Goal: Answer question/provide support: Share knowledge or assist other users

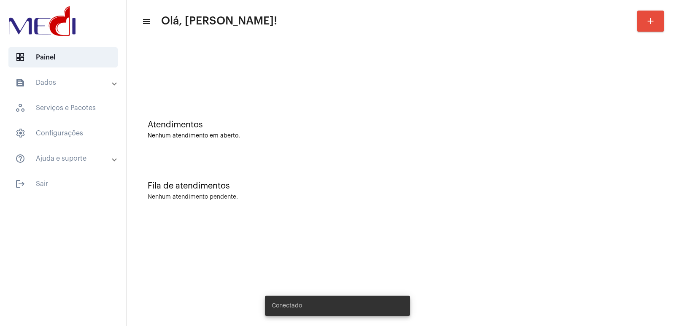
click at [200, 292] on mat-sidenav-content "menu Olá, [PERSON_NAME]! add Atendimentos Nenhum atendimento em aberto. Fila de…" at bounding box center [401, 163] width 549 height 326
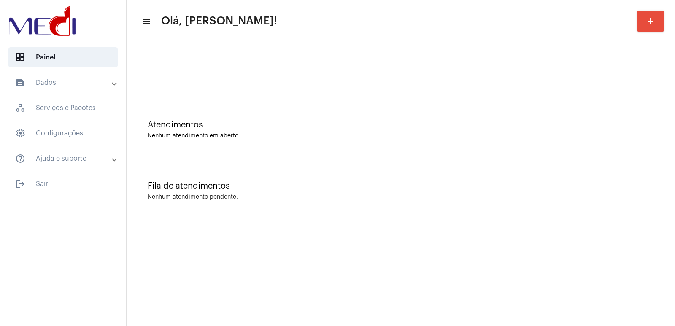
click at [576, 245] on mat-sidenav-content "menu Olá, [PERSON_NAME]! add Atendimentos Nenhum atendimento em aberto. Fila de…" at bounding box center [401, 163] width 549 height 326
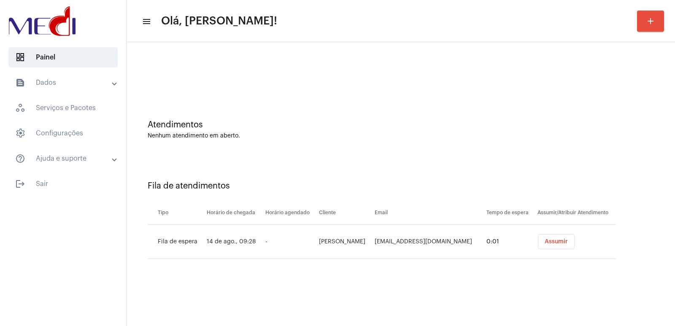
click at [559, 246] on button "Assumir" at bounding box center [556, 241] width 37 height 15
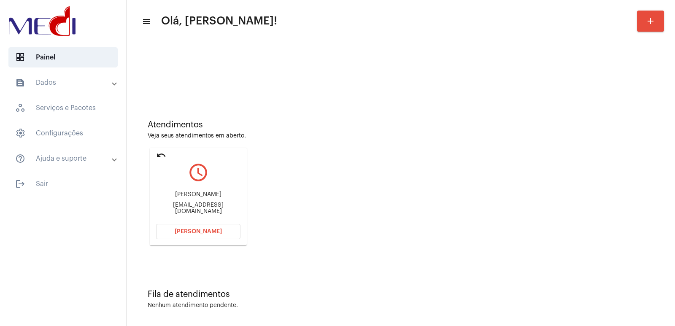
click at [205, 194] on div "NAILA CRISTINA FABRIS TURINO" at bounding box center [198, 195] width 84 height 6
copy div "NAILA CRISTINA FABRIS TURINO"
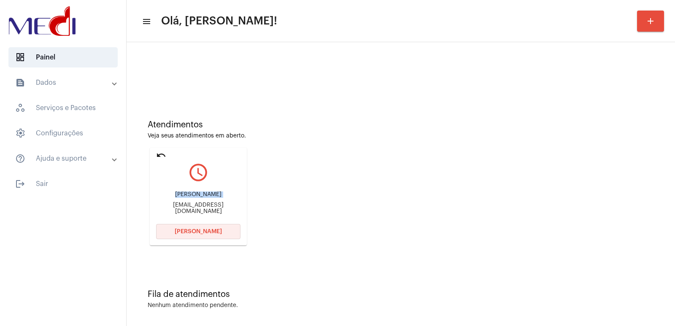
click at [190, 232] on span "[PERSON_NAME]" at bounding box center [198, 232] width 47 height 6
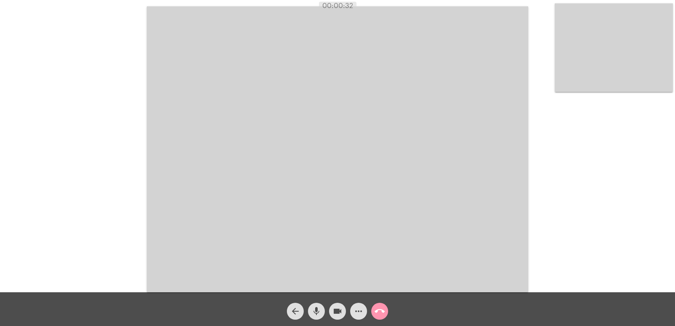
click at [314, 308] on mat-icon "mic" at bounding box center [316, 311] width 10 height 10
click at [333, 309] on mat-icon "videocam" at bounding box center [337, 311] width 10 height 10
click at [423, 192] on video at bounding box center [337, 149] width 381 height 286
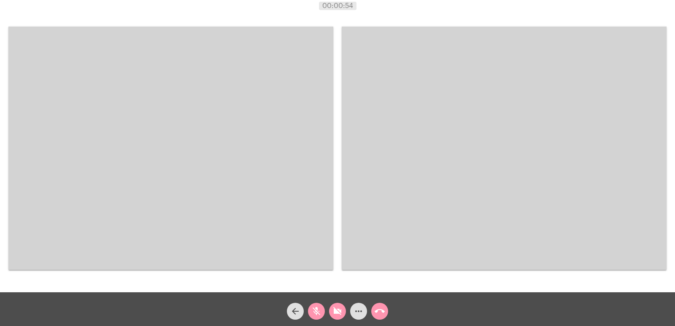
click at [334, 180] on div "Acessando Câmera e Microfone..." at bounding box center [337, 147] width 673 height 292
click at [291, 179] on video at bounding box center [170, 148] width 325 height 243
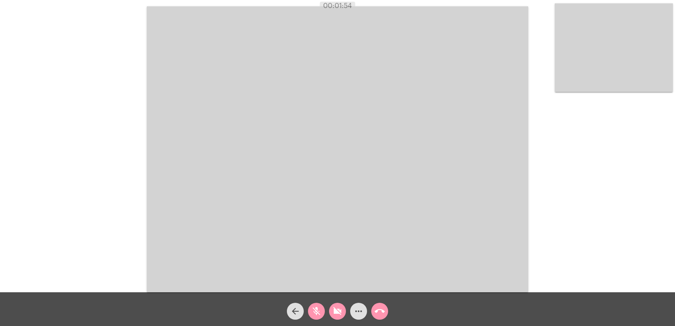
click at [457, 224] on video at bounding box center [337, 149] width 381 height 286
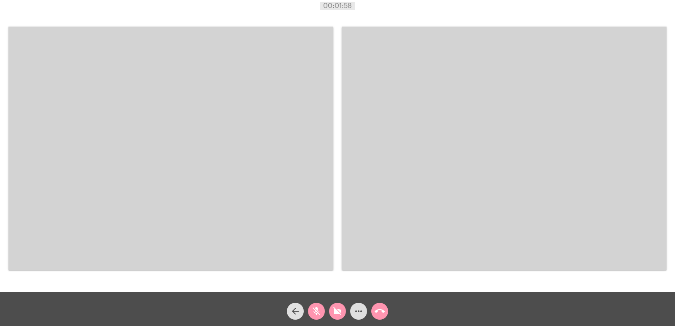
click at [322, 308] on button "mic_off" at bounding box center [316, 311] width 17 height 17
click at [334, 308] on mat-icon "videocam_off" at bounding box center [337, 311] width 10 height 10
click at [441, 146] on video at bounding box center [504, 148] width 325 height 243
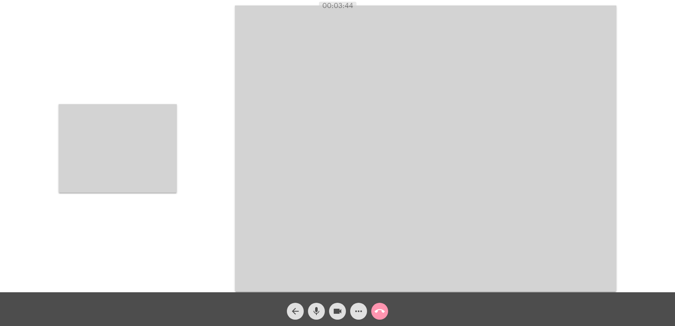
click at [176, 163] on video at bounding box center [118, 148] width 118 height 89
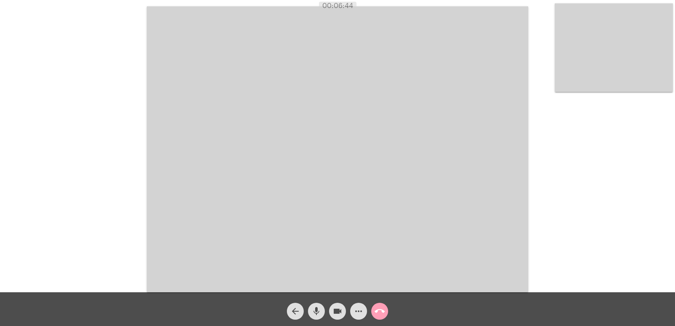
click at [381, 310] on mat-icon "call_end" at bounding box center [380, 311] width 10 height 10
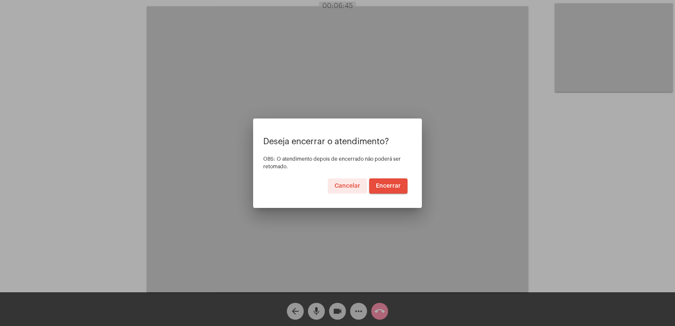
click at [389, 191] on button "Encerrar" at bounding box center [388, 185] width 38 height 15
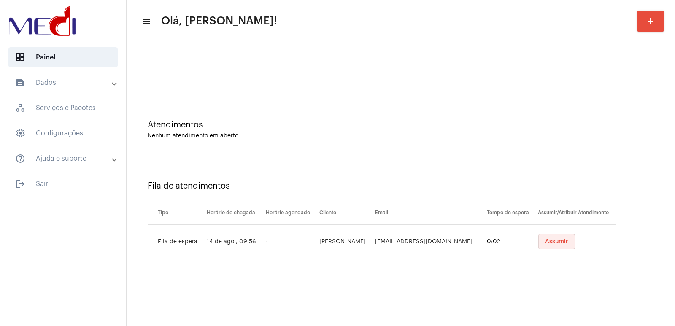
click at [553, 246] on button "Assumir" at bounding box center [556, 241] width 37 height 15
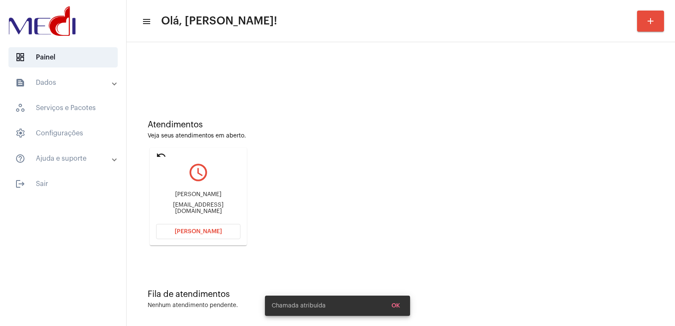
click at [184, 210] on div "Renata.pedagoga21@gmail.com" at bounding box center [198, 208] width 84 height 13
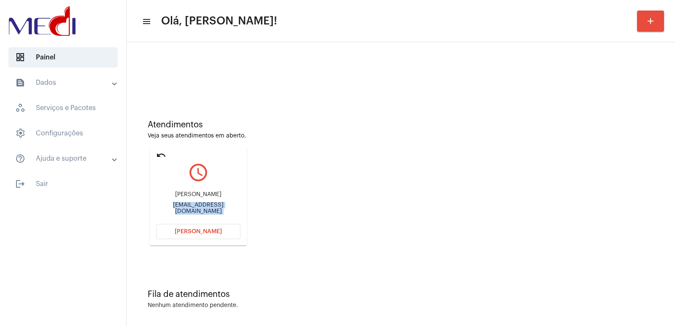
copy mat-card-content "Renata.pedagoga21@gmail.com Abrir Chamada"
click at [226, 238] on button "Abrir Chamada" at bounding box center [198, 231] width 84 height 15
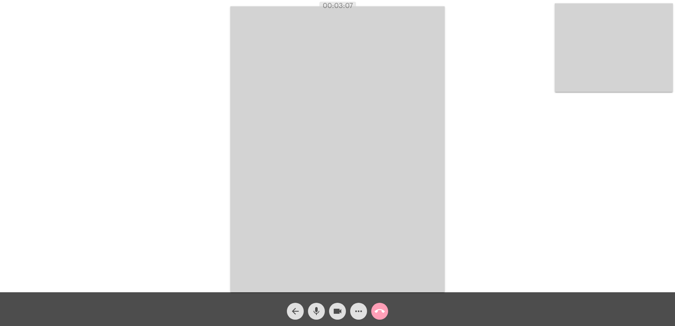
click at [380, 311] on mat-icon "call_end" at bounding box center [380, 311] width 10 height 10
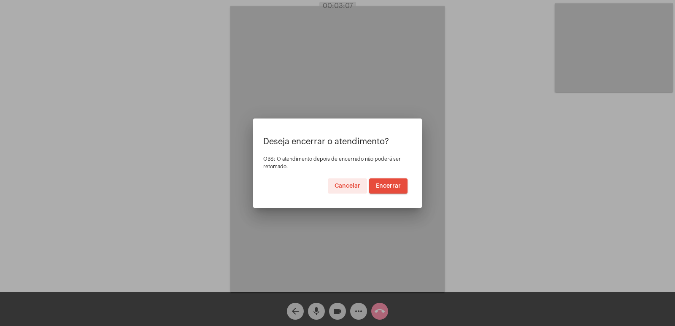
click at [382, 184] on span "Encerrar" at bounding box center [388, 186] width 25 height 6
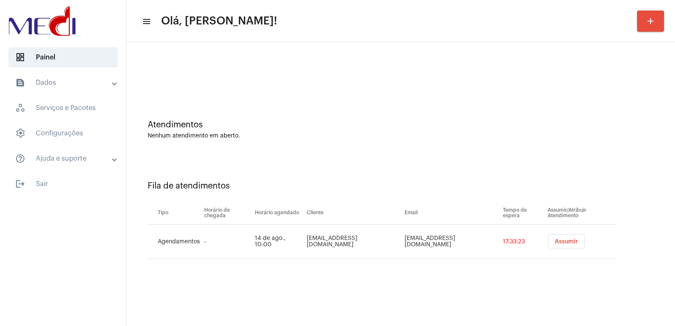
click at [553, 250] on td "Assumir" at bounding box center [581, 242] width 70 height 34
click at [348, 243] on td "maiara_bosetti@hotmail.com" at bounding box center [354, 242] width 98 height 34
copy td "maiara_bosetti@hotmail.com"
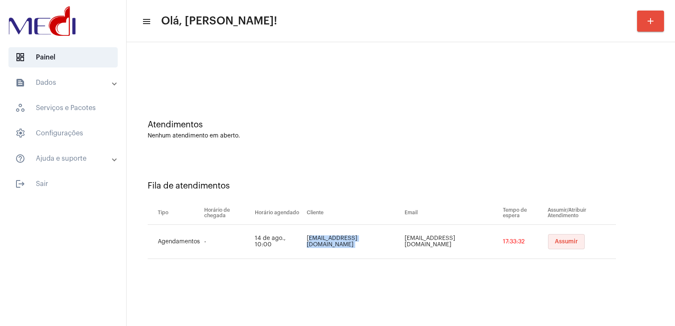
click at [560, 239] on span "Assumir" at bounding box center [566, 242] width 23 height 6
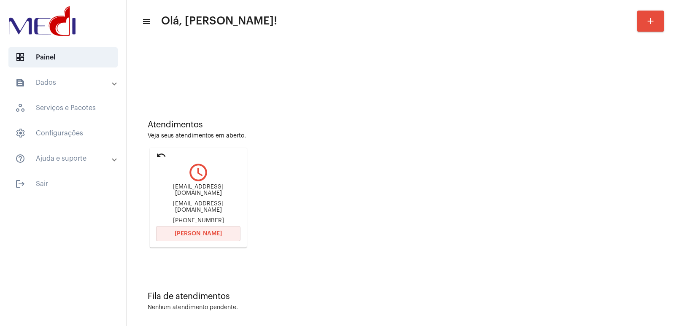
click at [208, 233] on span "Abrir Chamada" at bounding box center [198, 234] width 47 height 6
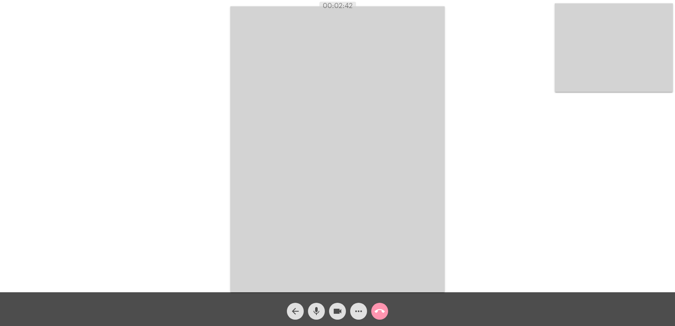
click at [381, 305] on span "call_end" at bounding box center [380, 311] width 10 height 17
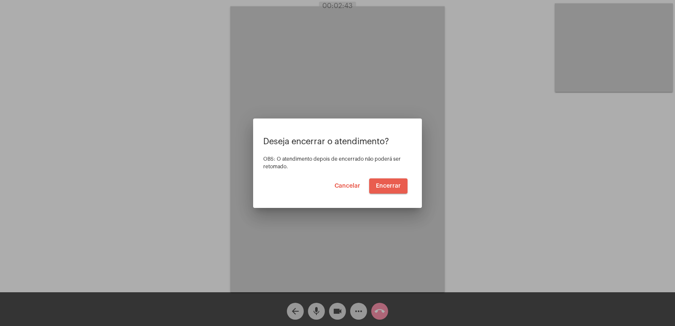
click at [381, 182] on button "Encerrar" at bounding box center [388, 185] width 38 height 15
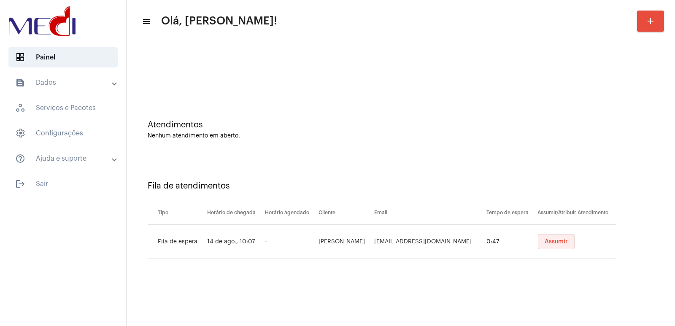
click at [565, 241] on span "Assumir" at bounding box center [556, 242] width 23 height 6
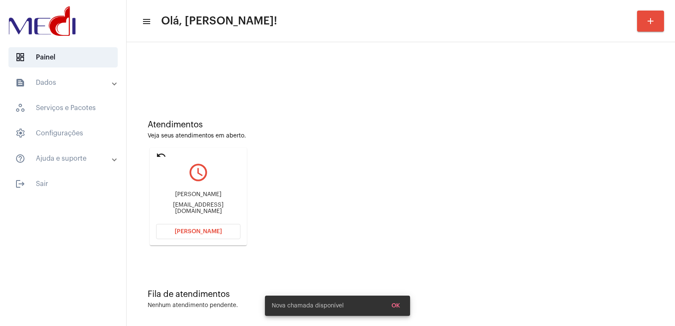
drag, startPoint x: 195, startPoint y: 202, endPoint x: 193, endPoint y: 195, distance: 7.0
click at [194, 200] on div "Gabriella Baltazar de Menezes gabriellabaltazar23@gmail.com" at bounding box center [198, 203] width 84 height 38
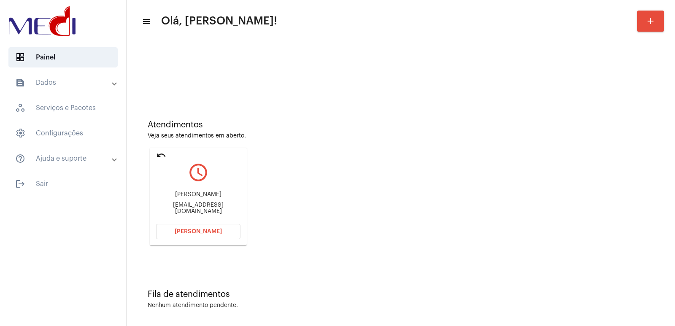
click at [192, 194] on div "Gabriella Baltazar de Menezes gabriellabaltazar23@gmail.com" at bounding box center [198, 203] width 84 height 38
copy div "Gabriella Baltazar de Menezes"
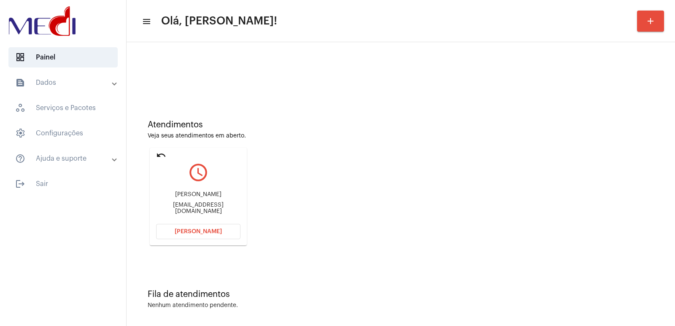
drag, startPoint x: 191, startPoint y: 242, endPoint x: 191, endPoint y: 235, distance: 7.2
click at [191, 241] on mat-card "undo query_builder Gabriella Baltazar de Menezes gabriellabaltazar23@gmail.com …" at bounding box center [198, 197] width 97 height 98
click at [191, 234] on span "Abrir Chamada" at bounding box center [198, 232] width 47 height 6
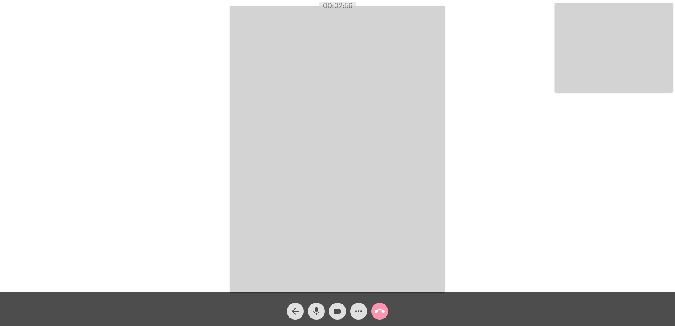
click at [379, 311] on mat-icon "call_end" at bounding box center [380, 311] width 10 height 10
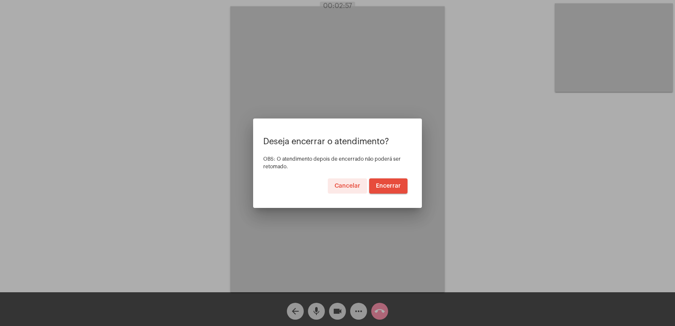
click at [378, 189] on button "Encerrar" at bounding box center [388, 185] width 38 height 15
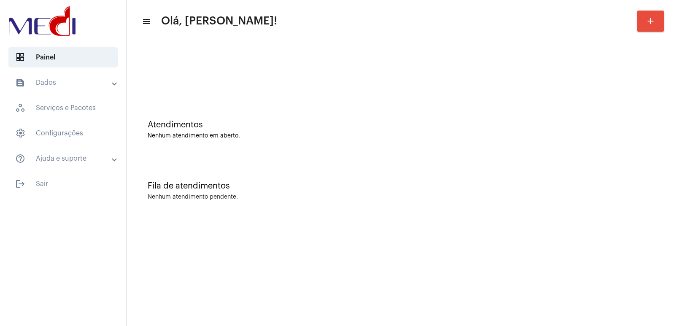
drag, startPoint x: 481, startPoint y: 118, endPoint x: 314, endPoint y: 5, distance: 201.1
click at [481, 117] on div "Atendimentos Nenhum atendimento em aberto." at bounding box center [401, 125] width 540 height 61
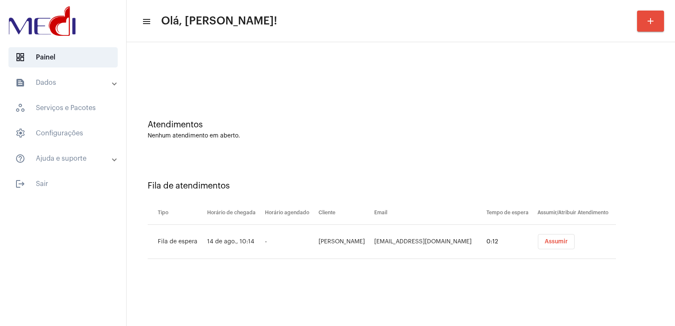
click at [554, 241] on span "Assumir" at bounding box center [556, 242] width 23 height 6
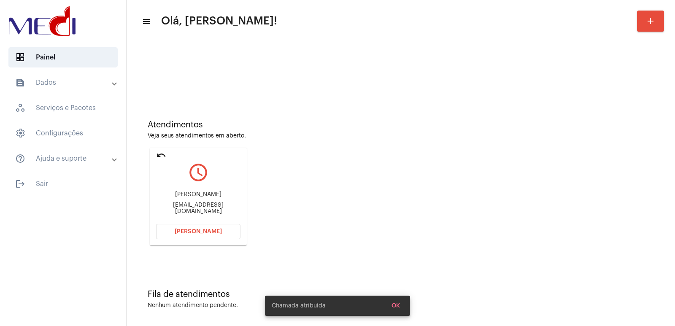
click at [198, 196] on div "Neumaro Pereira lima" at bounding box center [198, 195] width 84 height 6
copy div "Neumaro Pereira lima"
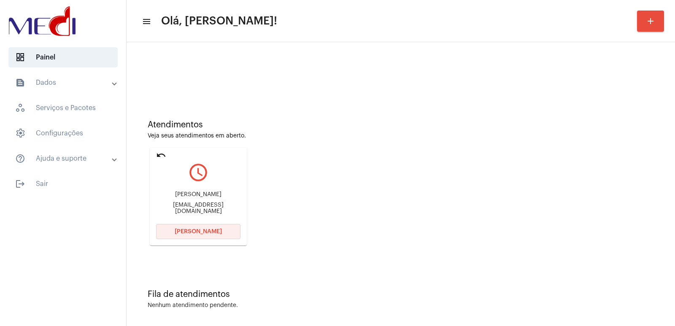
click at [202, 234] on span "Abrir Chamada" at bounding box center [198, 232] width 47 height 6
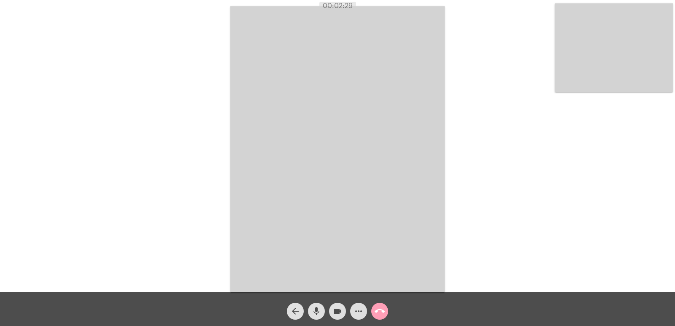
click at [380, 313] on mat-icon "call_end" at bounding box center [380, 311] width 10 height 10
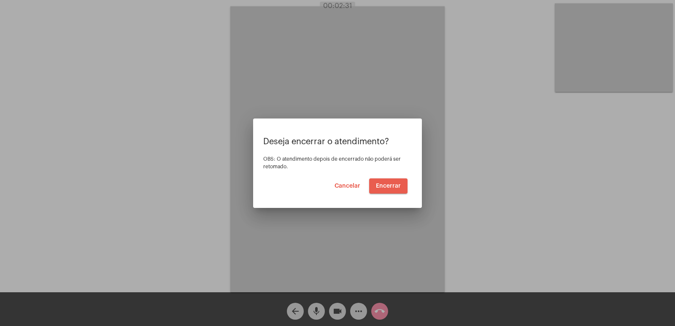
click at [382, 185] on span "Encerrar" at bounding box center [388, 186] width 25 height 6
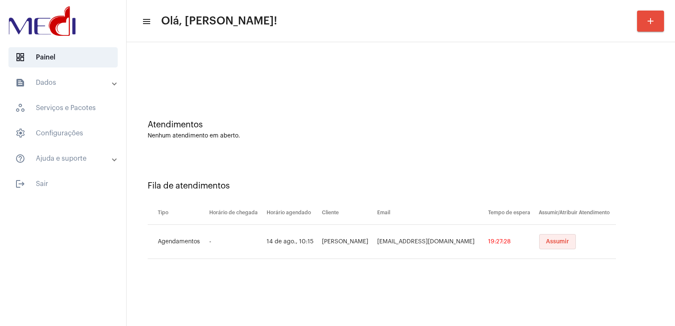
click at [549, 240] on span "Assumir" at bounding box center [557, 242] width 23 height 6
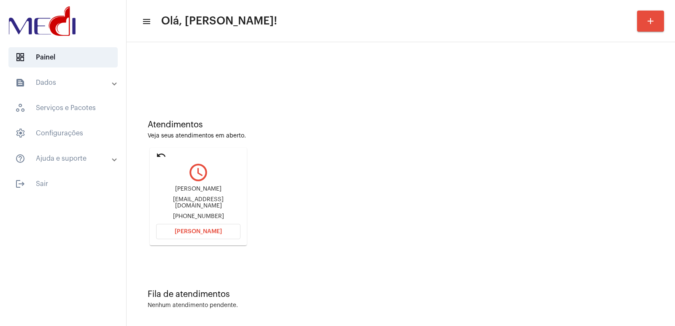
drag, startPoint x: 177, startPoint y: 185, endPoint x: 183, endPoint y: 185, distance: 5.5
click at [177, 184] on div "Ana Laura Nobre analnsilva163@hotmail.com +5596981340560" at bounding box center [198, 203] width 84 height 38
click at [184, 189] on div "Ana Laura Nobre" at bounding box center [198, 189] width 84 height 6
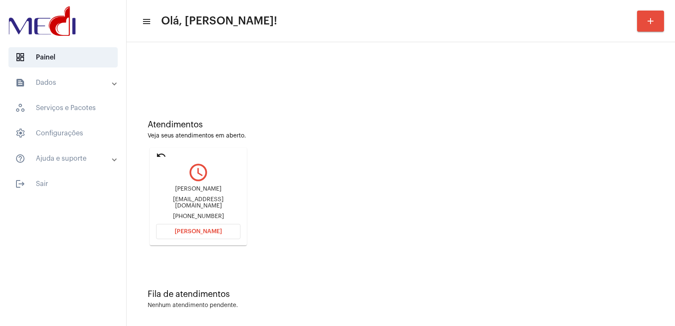
copy div "Ana Laura Nobre"
click at [184, 229] on span "Abrir Chamada" at bounding box center [198, 232] width 47 height 6
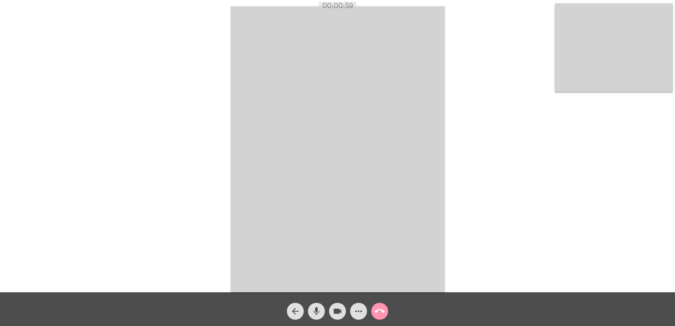
click at [401, 205] on video at bounding box center [338, 149] width 214 height 286
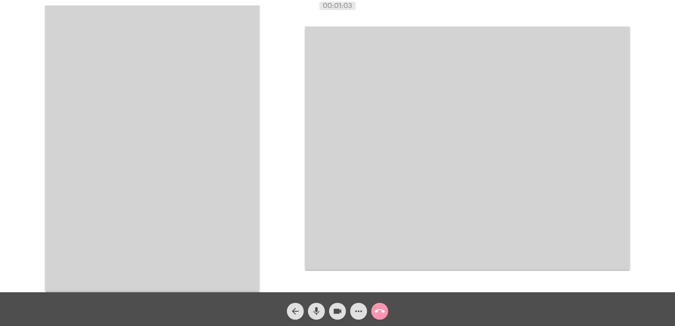
click at [242, 192] on video at bounding box center [152, 148] width 214 height 286
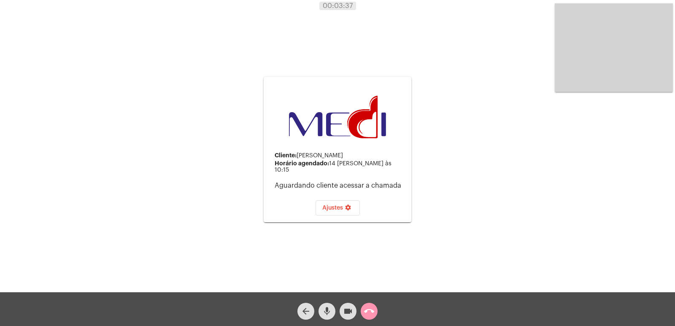
click at [368, 310] on mat-icon "call_end" at bounding box center [369, 311] width 10 height 10
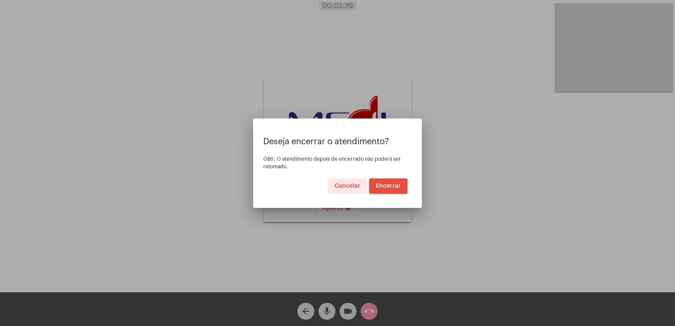
click at [385, 186] on span "Encerrar" at bounding box center [388, 186] width 25 height 6
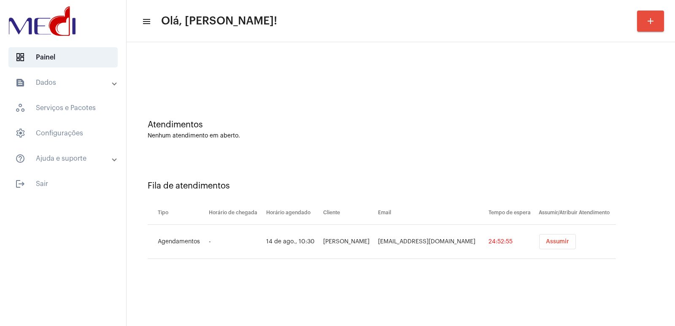
click at [547, 242] on span "Assumir" at bounding box center [557, 242] width 23 height 6
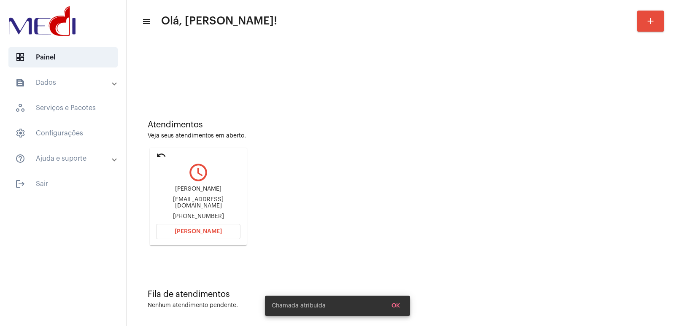
click at [190, 192] on div "Guilherme Montibeller" at bounding box center [198, 189] width 84 height 6
copy div "Guilherme Montibeller"
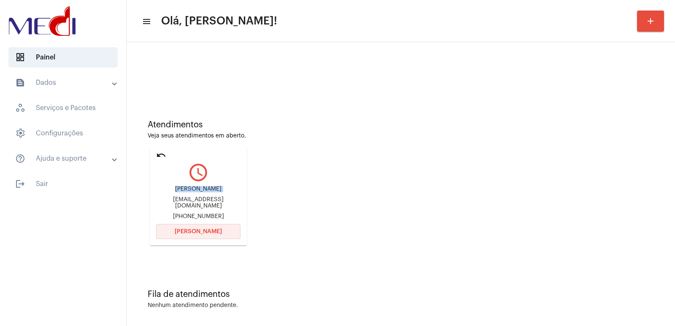
click at [208, 237] on button "Abrir Chamada" at bounding box center [198, 231] width 84 height 15
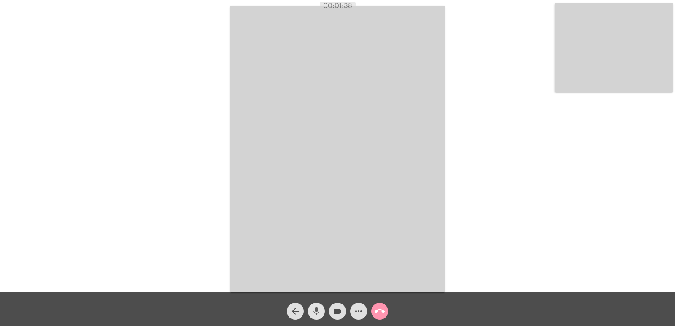
drag, startPoint x: 315, startPoint y: 306, endPoint x: 335, endPoint y: 312, distance: 21.5
click at [316, 306] on mat-icon "mic" at bounding box center [316, 311] width 10 height 10
click at [335, 312] on mat-icon "videocam" at bounding box center [337, 311] width 10 height 10
click at [406, 201] on video at bounding box center [337, 149] width 214 height 286
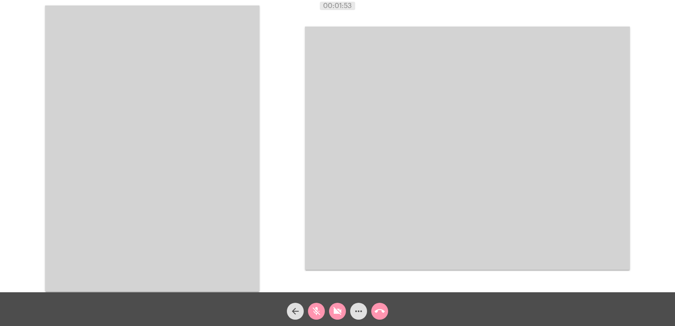
click at [197, 258] on video at bounding box center [152, 148] width 214 height 286
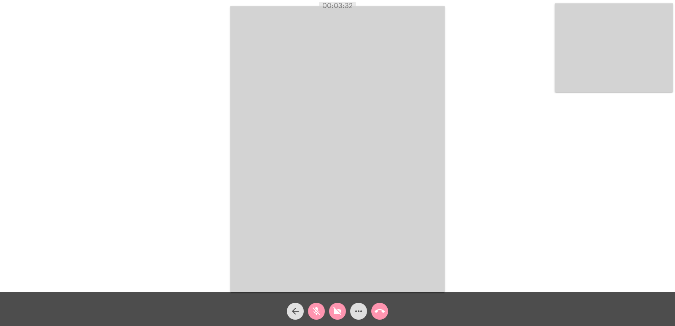
click at [316, 308] on mat-icon "mic_off" at bounding box center [316, 311] width 10 height 10
click at [332, 312] on mat-icon "videocam_off" at bounding box center [337, 311] width 10 height 10
click at [384, 315] on mat-icon "call_end" at bounding box center [380, 311] width 10 height 10
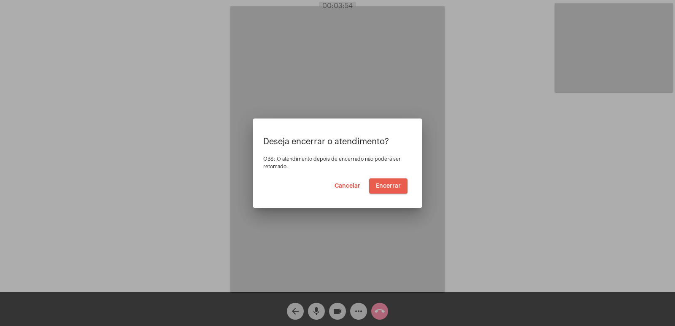
click at [393, 185] on span "Encerrar" at bounding box center [388, 186] width 25 height 6
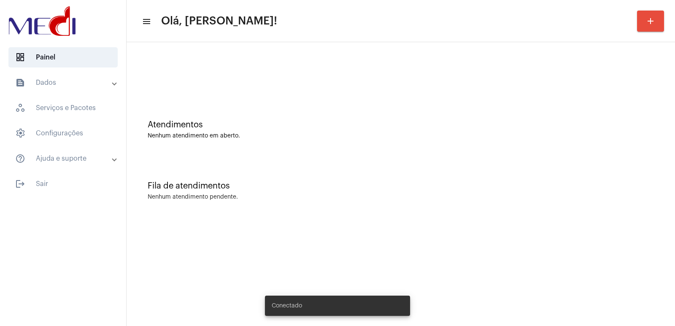
click at [523, 198] on div "Nenhum atendimento pendente." at bounding box center [401, 197] width 506 height 6
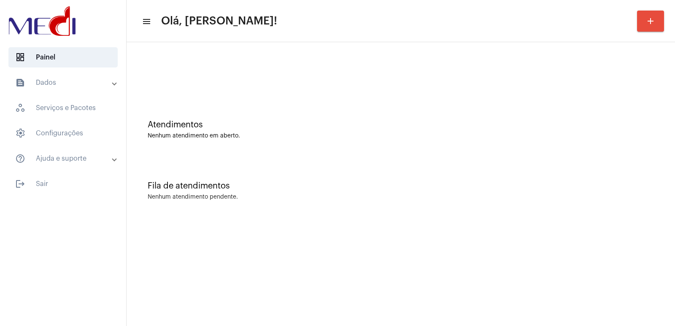
drag, startPoint x: 471, startPoint y: 216, endPoint x: 464, endPoint y: 216, distance: 7.2
click at [471, 216] on div "Fila de atendimentos Nenhum atendimento pendente." at bounding box center [401, 186] width 540 height 61
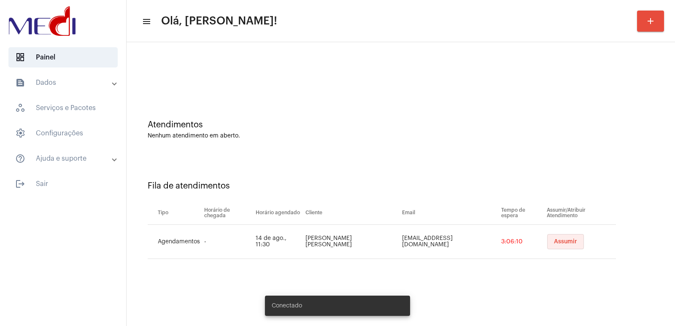
drag, startPoint x: 0, startPoint y: 0, endPoint x: 552, endPoint y: 245, distance: 603.7
click at [552, 245] on button "Assumir" at bounding box center [565, 241] width 37 height 15
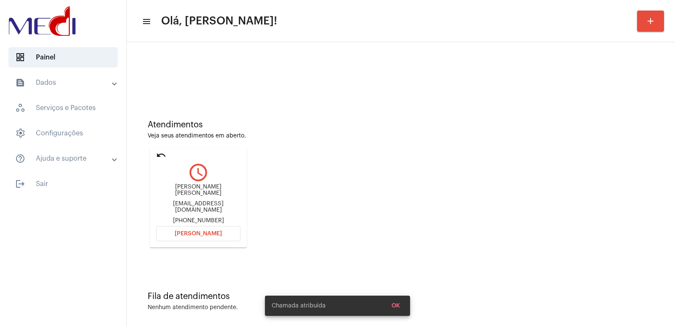
click at [178, 194] on div "[PERSON_NAME] [PERSON_NAME]" at bounding box center [198, 190] width 84 height 13
click at [178, 194] on div "Larissa Paiva Nunes de Barros" at bounding box center [198, 190] width 84 height 13
copy div "Larissa Paiva Nunes de Barros"
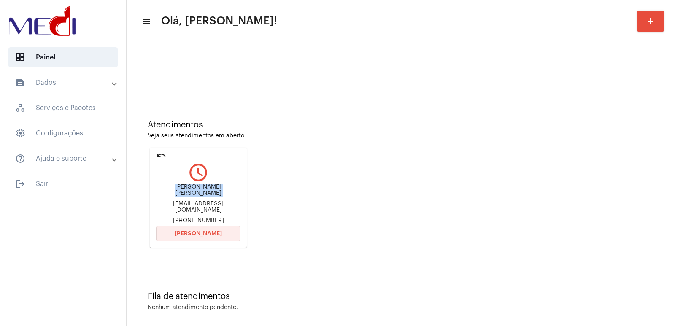
click at [195, 235] on button "Abrir Chamada" at bounding box center [198, 233] width 84 height 15
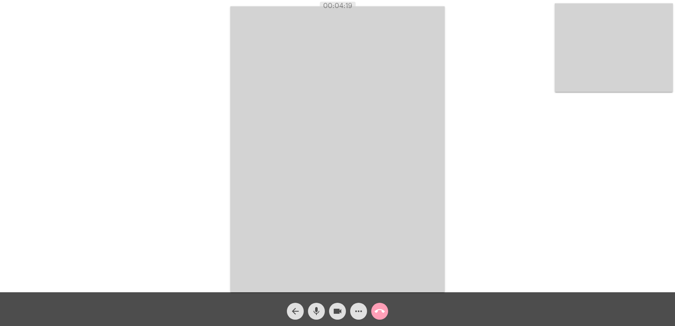
click at [377, 308] on mat-icon "call_end" at bounding box center [380, 311] width 10 height 10
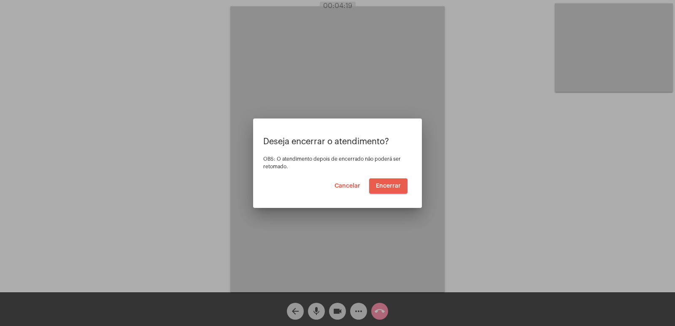
click at [389, 187] on span "Encerrar" at bounding box center [388, 186] width 25 height 6
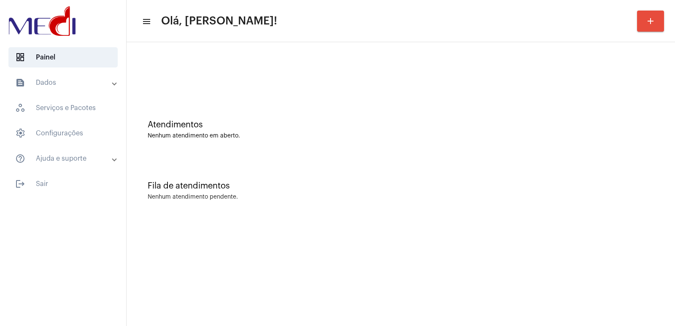
click at [457, 184] on div "Fila de atendimentos" at bounding box center [401, 185] width 506 height 9
drag, startPoint x: 533, startPoint y: 74, endPoint x: 442, endPoint y: 46, distance: 95.7
click at [532, 74] on div at bounding box center [401, 75] width 506 height 6
click at [430, 162] on div "Fila de atendimentos Nenhum atendimento pendente." at bounding box center [401, 186] width 540 height 61
click at [203, 300] on mat-sidenav-content "menu Olá, [PERSON_NAME]! add Atendimentos Nenhum atendimento em aberto. Fila de…" at bounding box center [401, 163] width 549 height 326
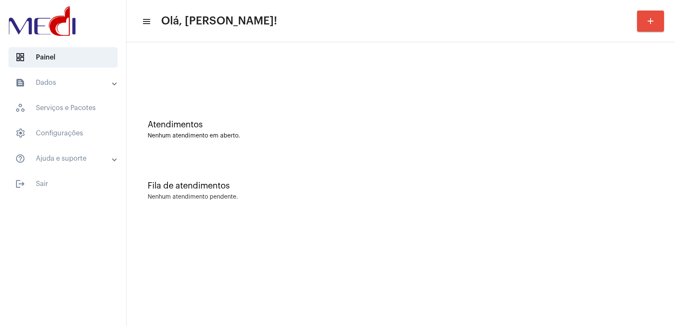
drag, startPoint x: 490, startPoint y: 176, endPoint x: 478, endPoint y: 181, distance: 12.5
click at [489, 176] on div "Fila de atendimentos Nenhum atendimento pendente." at bounding box center [401, 186] width 540 height 61
drag, startPoint x: 446, startPoint y: 183, endPoint x: 435, endPoint y: 167, distance: 19.8
click at [446, 183] on div "Fila de atendimentos" at bounding box center [401, 185] width 506 height 9
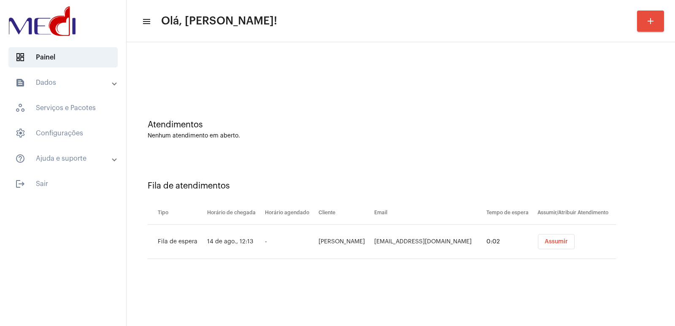
click at [553, 246] on button "Assumir" at bounding box center [556, 241] width 37 height 15
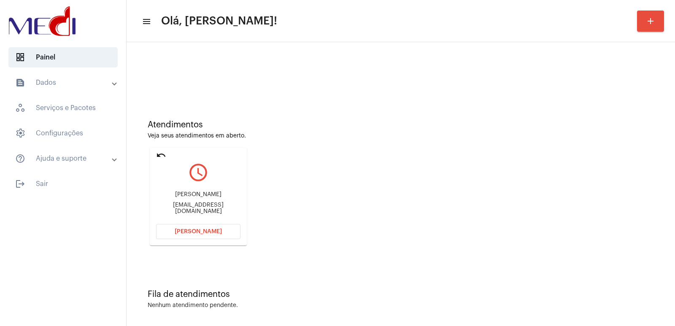
click at [198, 195] on div "Davi Felix" at bounding box center [198, 195] width 84 height 6
copy div "Davi Felix"
click at [204, 228] on button "[PERSON_NAME]" at bounding box center [198, 231] width 84 height 15
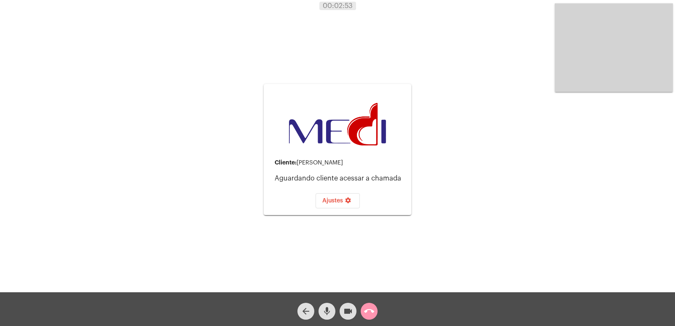
click at [373, 312] on mat-icon "call_end" at bounding box center [369, 311] width 10 height 10
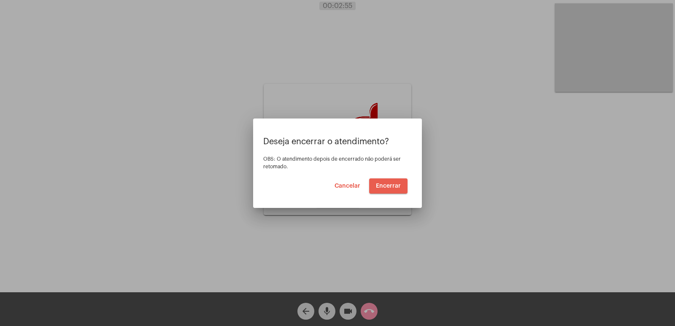
click at [402, 182] on button "Encerrar" at bounding box center [388, 185] width 38 height 15
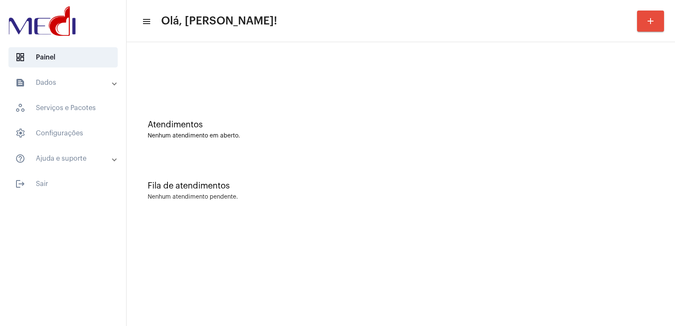
drag, startPoint x: 416, startPoint y: 211, endPoint x: 408, endPoint y: 211, distance: 8.1
click at [412, 211] on div "Fila de atendimentos Nenhum atendimento pendente." at bounding box center [401, 186] width 540 height 61
click at [425, 201] on div "Fila de atendimentos Nenhum atendimento pendente." at bounding box center [401, 186] width 540 height 61
click at [463, 182] on div "Fila de atendimentos" at bounding box center [401, 185] width 506 height 9
click at [485, 227] on mat-sidenav-content "menu Olá, [PERSON_NAME]! add Atendimentos Nenhum atendimento em aberto. Fila de…" at bounding box center [401, 163] width 549 height 326
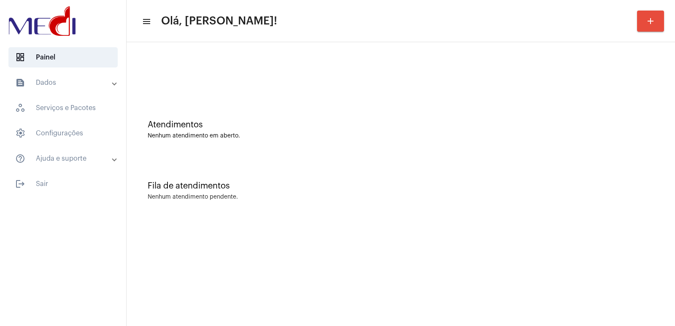
click at [549, 246] on mat-sidenav-content "menu Olá, Vivian! add Atendimentos Nenhum atendimento em aberto. Fila de atendi…" at bounding box center [401, 163] width 549 height 326
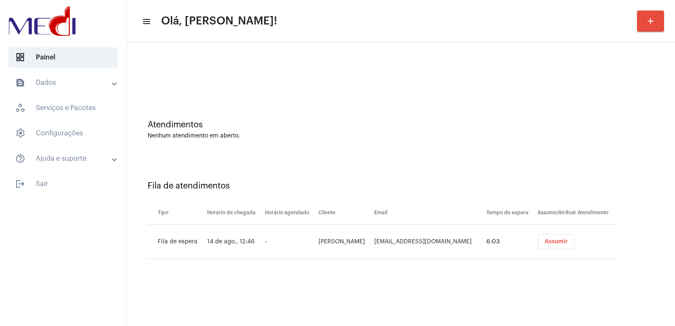
drag, startPoint x: 370, startPoint y: 265, endPoint x: 388, endPoint y: 270, distance: 18.8
click at [373, 264] on div "Fila de atendimentos Tipo Horário de chegada Horário agendado Cliente Email Tem…" at bounding box center [401, 217] width 540 height 122
drag, startPoint x: 406, startPoint y: 276, endPoint x: 422, endPoint y: 266, distance: 19.1
click at [408, 274] on div "Fila de atendimentos Tipo Horário de chegada Horário agendado Cliente Email Tem…" at bounding box center [401, 217] width 540 height 122
click at [551, 241] on span "Assumir" at bounding box center [556, 242] width 23 height 6
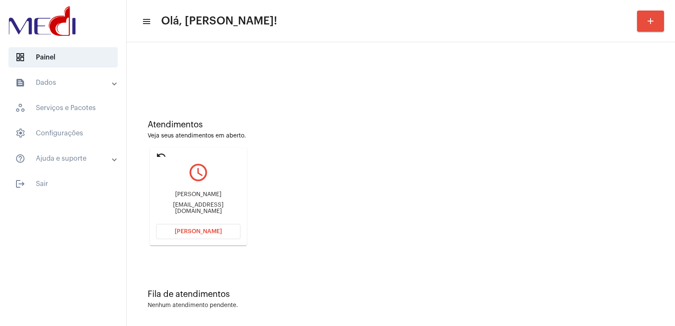
drag, startPoint x: 194, startPoint y: 203, endPoint x: 196, endPoint y: 197, distance: 6.3
click at [195, 202] on div "Ilma Nogueira da Silva ilmanogueira70@gmail.com" at bounding box center [198, 203] width 84 height 38
click at [196, 197] on div "Ilma Nogueira da Silva" at bounding box center [198, 195] width 84 height 6
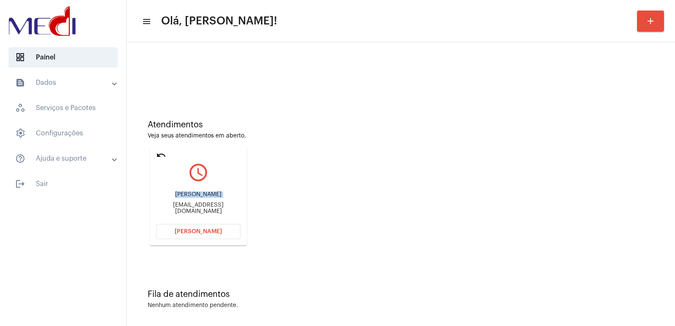
click at [196, 197] on div "Ilma Nogueira da Silva" at bounding box center [198, 195] width 84 height 6
click at [194, 220] on div "Ilma Nogueira da Silva ilmanogueira70@gmail.com" at bounding box center [198, 203] width 84 height 38
click at [195, 226] on button "Abrir Chamada" at bounding box center [198, 231] width 84 height 15
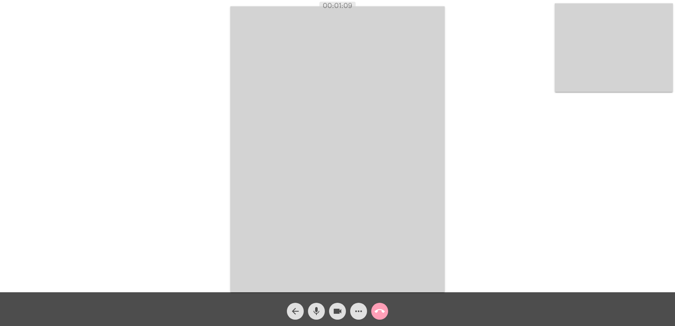
click at [380, 314] on mat-icon "call_end" at bounding box center [380, 311] width 10 height 10
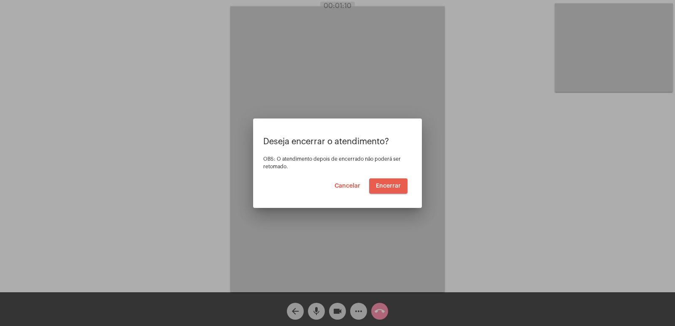
click at [393, 186] on span "Encerrar" at bounding box center [388, 186] width 25 height 6
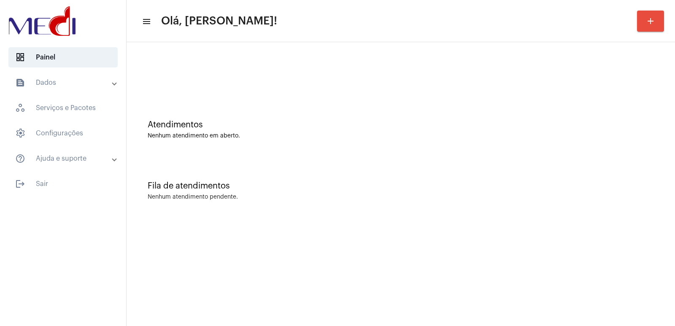
drag, startPoint x: 392, startPoint y: 146, endPoint x: 308, endPoint y: 111, distance: 91.4
click at [387, 145] on div "Atendimentos Nenhum atendimento em aberto." at bounding box center [401, 125] width 540 height 61
click at [83, 72] on mat-list "dashboard Painel text_snippet_outlined Dados history_outlined Histórico schedul…" at bounding box center [63, 119] width 126 height 150
click at [81, 83] on mat-panel-title "text_snippet_outlined Dados" at bounding box center [63, 83] width 97 height 10
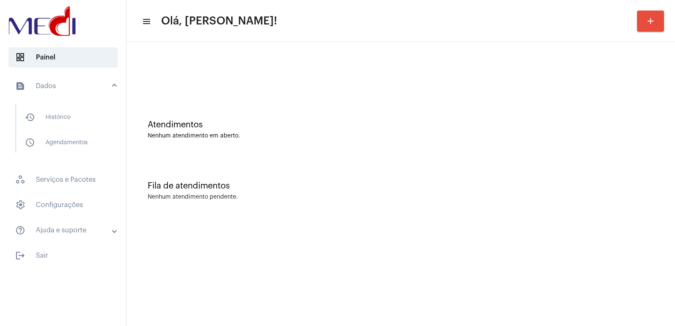
drag, startPoint x: 444, startPoint y: 232, endPoint x: 403, endPoint y: 229, distance: 41.4
click at [432, 231] on mat-sidenav-content "menu Olá, Vivian! add Atendimentos Nenhum atendimento em aberto. Fila de atendi…" at bounding box center [401, 163] width 549 height 326
drag, startPoint x: 119, startPoint y: 71, endPoint x: 105, endPoint y: 77, distance: 15.5
click at [111, 74] on mat-list "dashboard Painel text_snippet_outlined Dados history_outlined Histórico schedul…" at bounding box center [63, 155] width 126 height 222
click at [96, 83] on mat-panel-title "text_snippet_outlined Dados" at bounding box center [63, 86] width 97 height 10
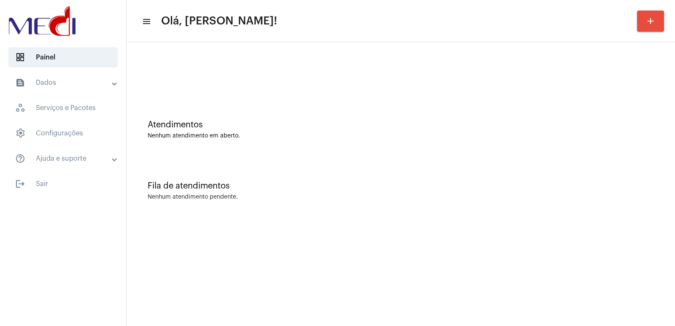
drag, startPoint x: 90, startPoint y: 109, endPoint x: 94, endPoint y: 97, distance: 11.9
click at [92, 107] on span "workspaces_outlined Serviços e Pacotes" at bounding box center [62, 108] width 109 height 20
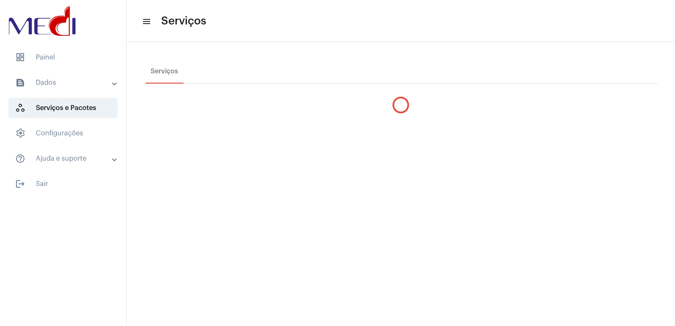
click at [94, 97] on mat-accordion "text_snippet_outlined Dados history_outlined Histórico schedule_outlined Agenda…" at bounding box center [63, 121] width 126 height 96
click at [101, 89] on mat-expansion-panel-header "text_snippet_outlined Dados" at bounding box center [65, 83] width 121 height 20
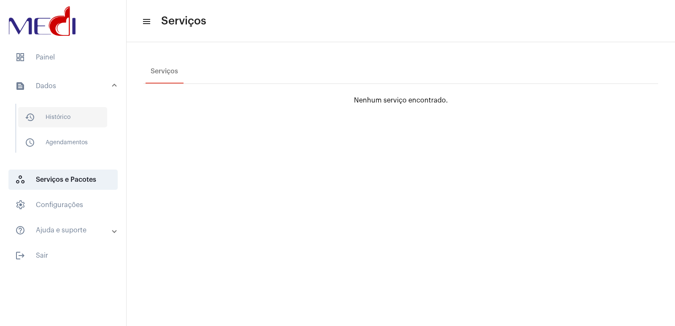
click at [70, 116] on span "history_outlined Histórico" at bounding box center [62, 117] width 89 height 20
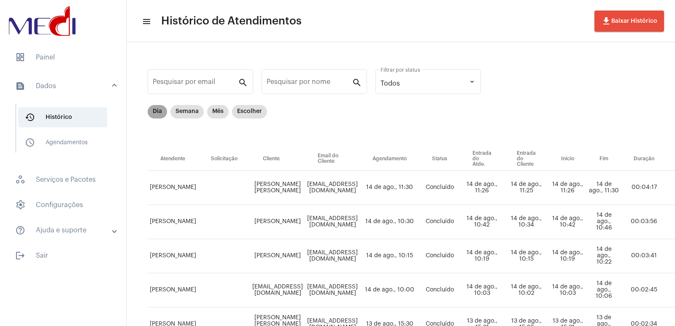
click at [159, 111] on mat-chip "Dia" at bounding box center [157, 112] width 19 height 14
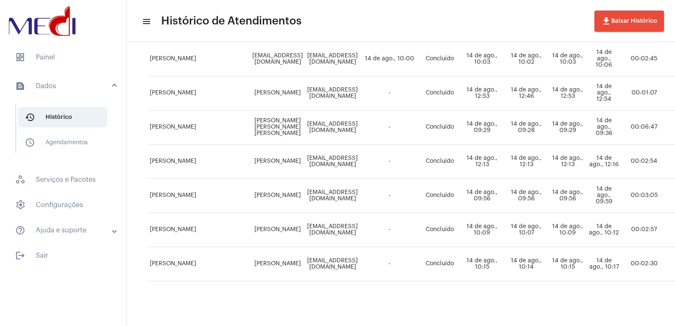
scroll to position [238, 0]
click at [291, 89] on td "Ilma Nogueira da Silva" at bounding box center [277, 93] width 55 height 34
copy td "Ilma Nogueira da Silva"
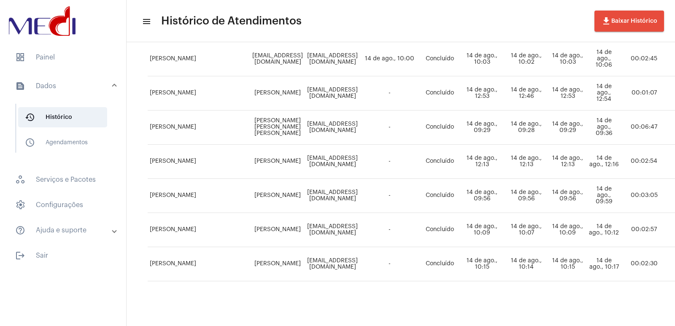
click at [416, 285] on div "Items per page: 10 1 - 10 de 10" at bounding box center [493, 293] width 690 height 24
click at [76, 57] on span "dashboard Painel" at bounding box center [62, 57] width 109 height 20
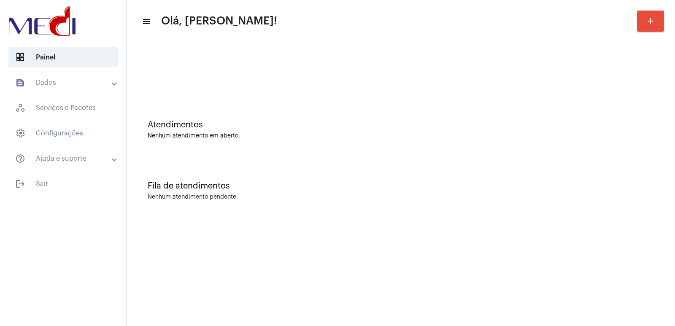
drag, startPoint x: 326, startPoint y: 231, endPoint x: 216, endPoint y: 9, distance: 247.6
click at [326, 227] on mat-sidenav-content "menu Olá, Vivian! add Atendimentos Nenhum atendimento em aberto. Fila de atendi…" at bounding box center [401, 163] width 549 height 326
click at [527, 173] on div "Fila de atendimentos Nenhum atendimento pendente." at bounding box center [401, 186] width 540 height 61
click at [675, 105] on div "Atendimentos Nenhum atendimento em aberto. Fila de atendimentos Nenhum atendime…" at bounding box center [401, 131] width 549 height 179
click at [426, 213] on div "Fila de atendimentos Nenhum atendimento pendente." at bounding box center [401, 186] width 540 height 61
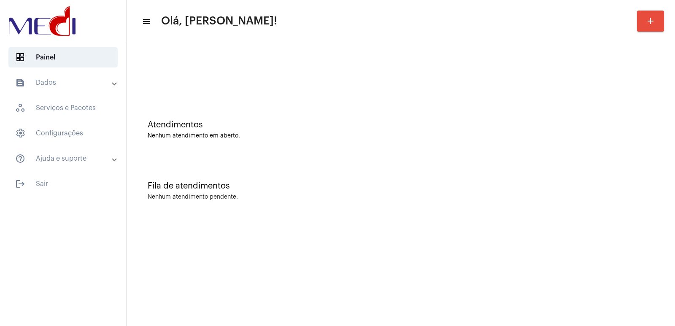
drag, startPoint x: 530, startPoint y: 215, endPoint x: 443, endPoint y: 189, distance: 91.1
click at [528, 216] on div "Fila de atendimentos Nenhum atendimento pendente." at bounding box center [401, 186] width 540 height 61
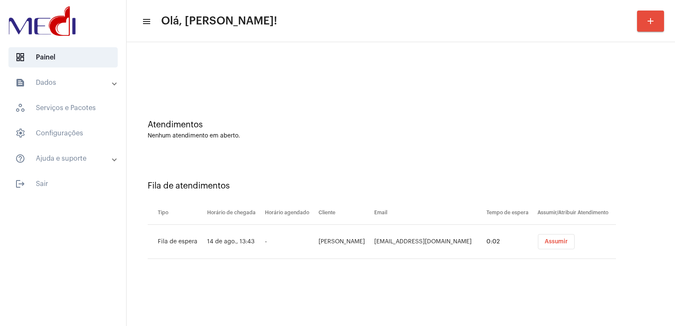
click at [563, 240] on span "Assumir" at bounding box center [556, 242] width 23 height 6
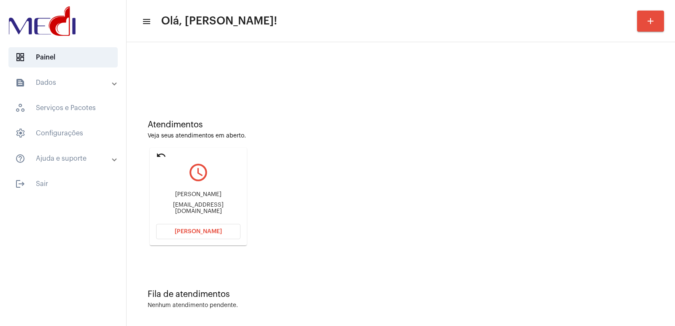
click at [197, 196] on div "[PERSON_NAME]" at bounding box center [198, 195] width 84 height 6
copy div "[PERSON_NAME]"
click at [193, 229] on span "[PERSON_NAME]" at bounding box center [198, 232] width 47 height 6
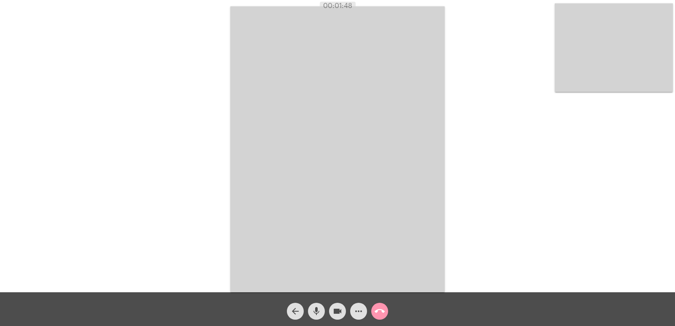
click at [605, 55] on video at bounding box center [614, 47] width 118 height 89
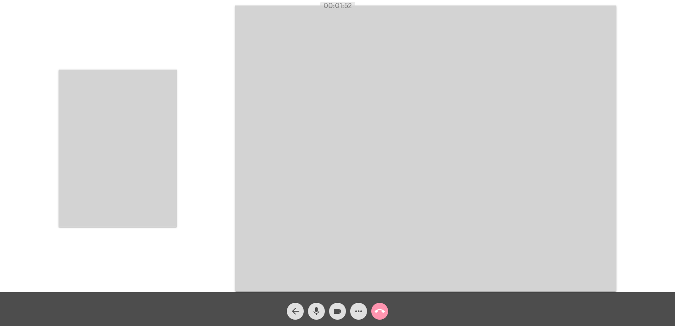
click at [565, 112] on video at bounding box center [425, 148] width 381 height 286
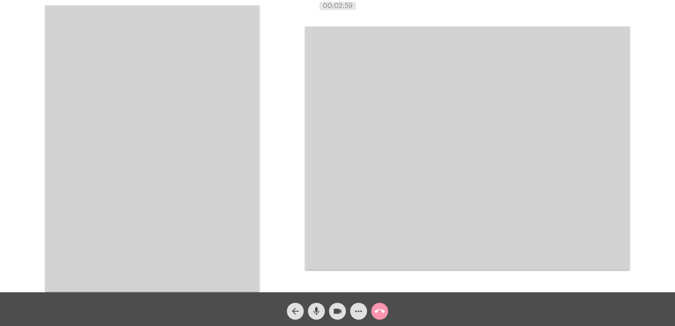
click at [381, 311] on mat-icon "call_end" at bounding box center [380, 311] width 10 height 10
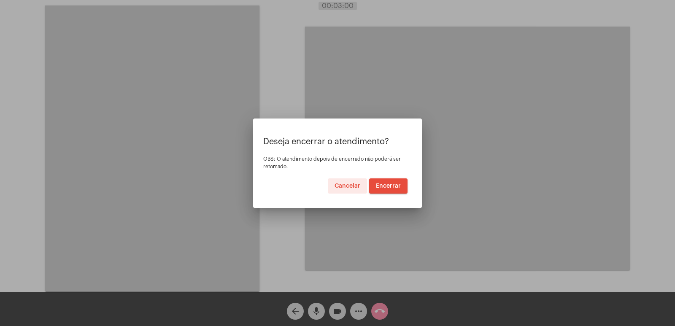
click at [387, 181] on button "Encerrar" at bounding box center [388, 185] width 38 height 15
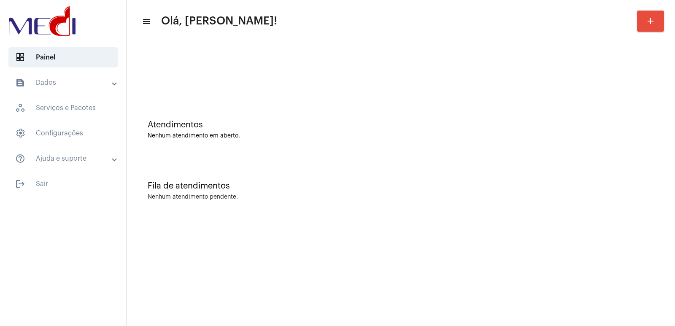
drag, startPoint x: 363, startPoint y: 197, endPoint x: 299, endPoint y: 198, distance: 64.1
click at [299, 198] on div "Nenhum atendimento pendente." at bounding box center [401, 197] width 506 height 6
